Goal: Task Accomplishment & Management: Use online tool/utility

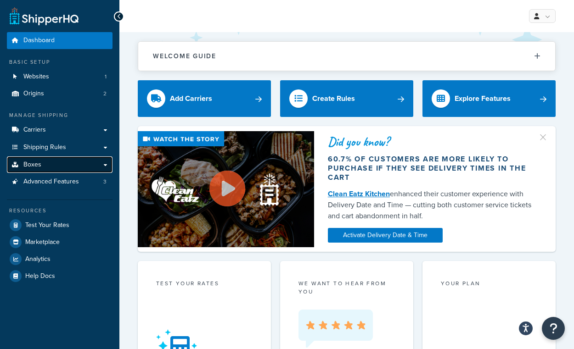
click at [52, 166] on link "Boxes" at bounding box center [60, 164] width 106 height 17
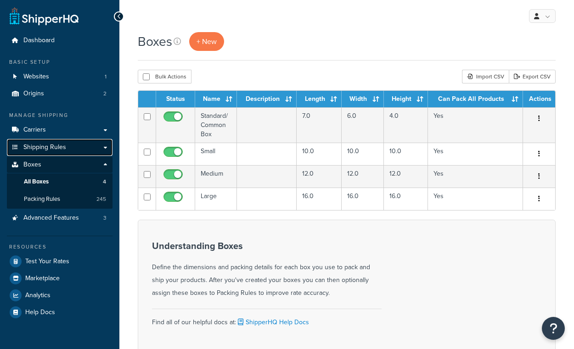
click at [50, 146] on span "Shipping Rules" at bounding box center [44, 148] width 43 height 8
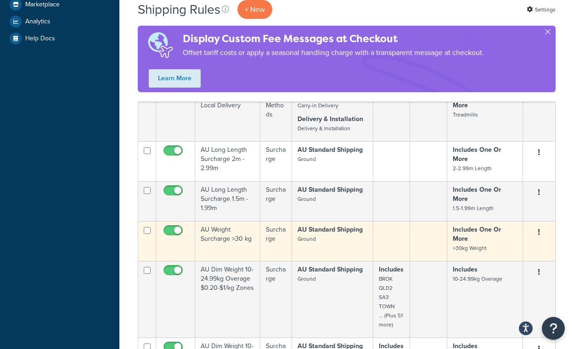
scroll to position [316, 0]
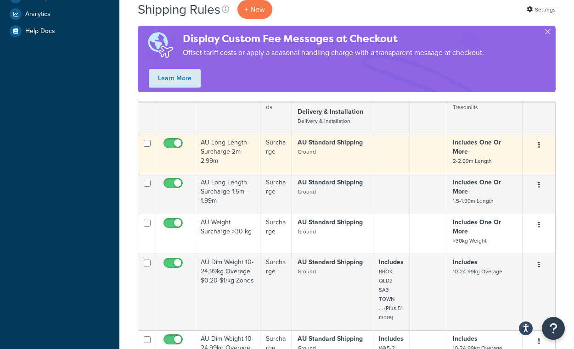
click at [237, 151] on td "AU Long Length Surcharge 2m - 2.99m" at bounding box center [227, 154] width 65 height 40
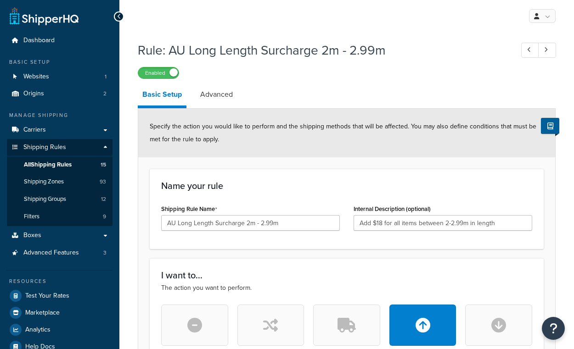
select select "BOX"
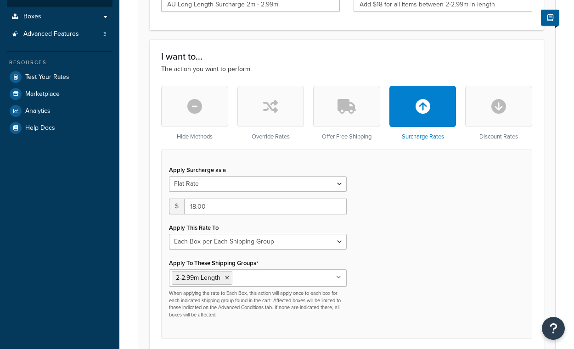
scroll to position [249, 0]
